Goal: Information Seeking & Learning: Learn about a topic

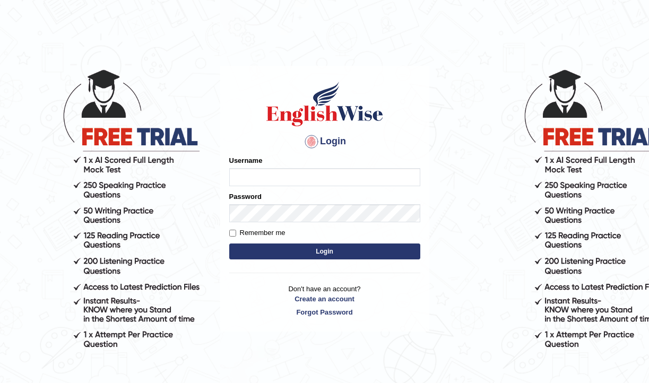
type input "pujap_parramatta"
click at [316, 252] on button "Login" at bounding box center [324, 251] width 191 height 16
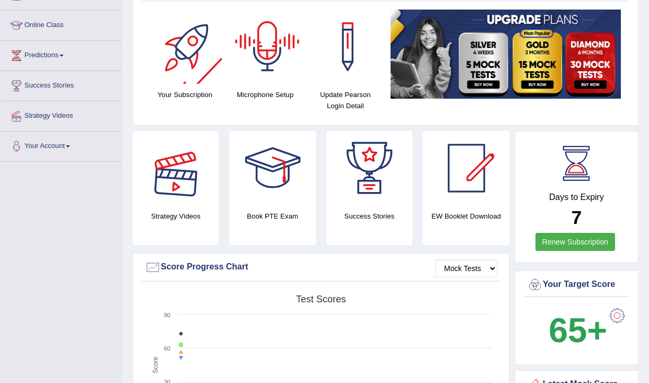
scroll to position [222, 0]
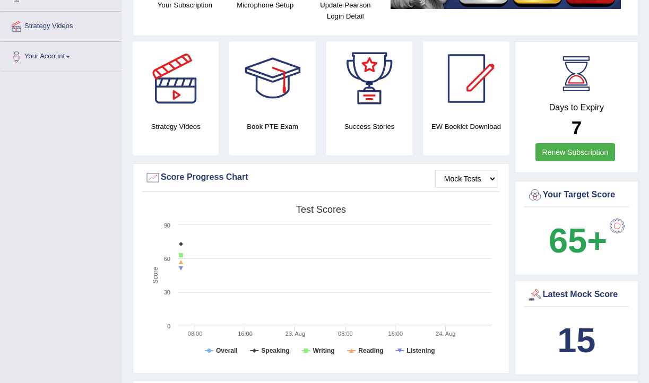
click at [569, 152] on link "Renew Subscription" at bounding box center [575, 152] width 80 height 18
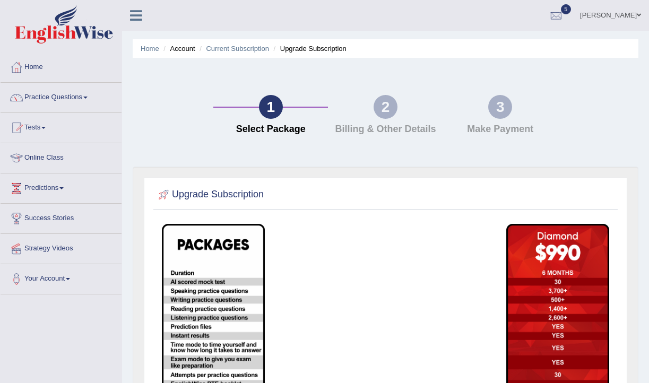
click at [393, 132] on h4 "Billing & Other Details" at bounding box center [385, 129] width 104 height 11
click at [51, 128] on link "Tests" at bounding box center [61, 126] width 121 height 27
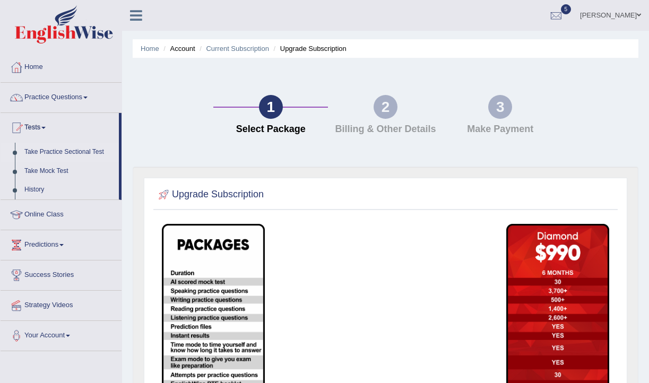
click at [58, 149] on link "Take Practice Sectional Test" at bounding box center [69, 152] width 99 height 19
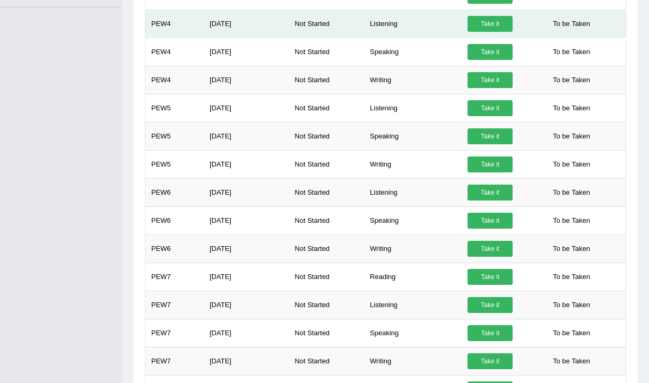
scroll to position [346, 0]
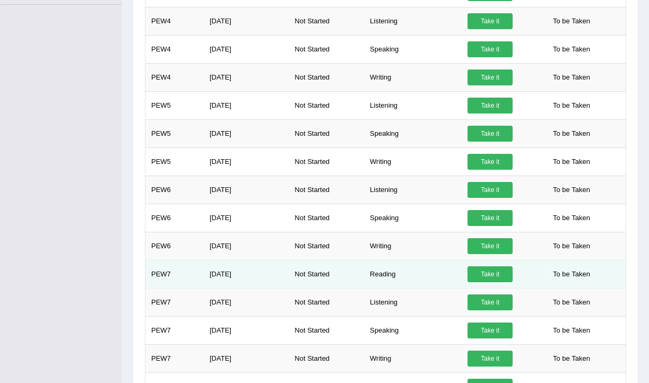
click at [494, 275] on link "Take it" at bounding box center [489, 274] width 45 height 16
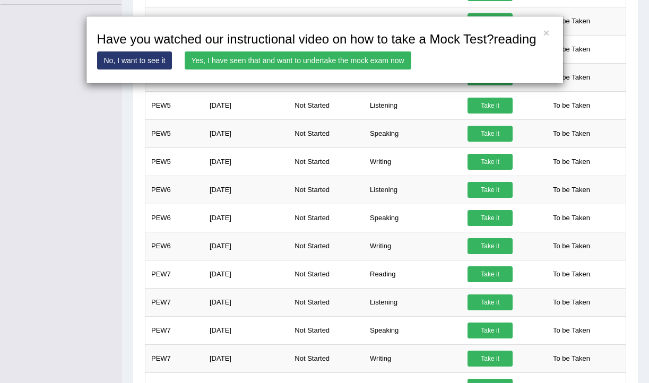
click at [294, 69] on link "Yes, I have seen that and want to undertake the mock exam now" at bounding box center [298, 60] width 227 height 18
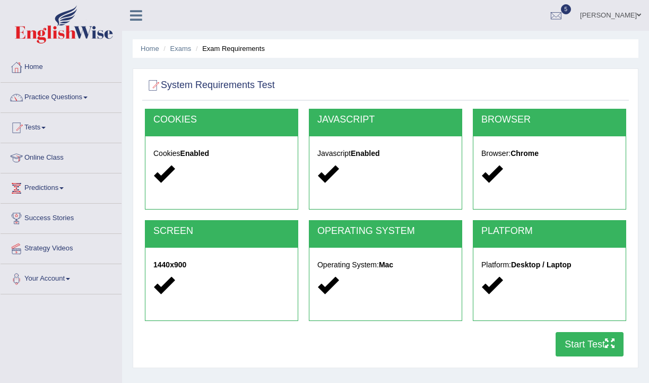
click at [602, 346] on button "Start Test" at bounding box center [589, 344] width 68 height 24
